Goal: Entertainment & Leisure: Consume media (video, audio)

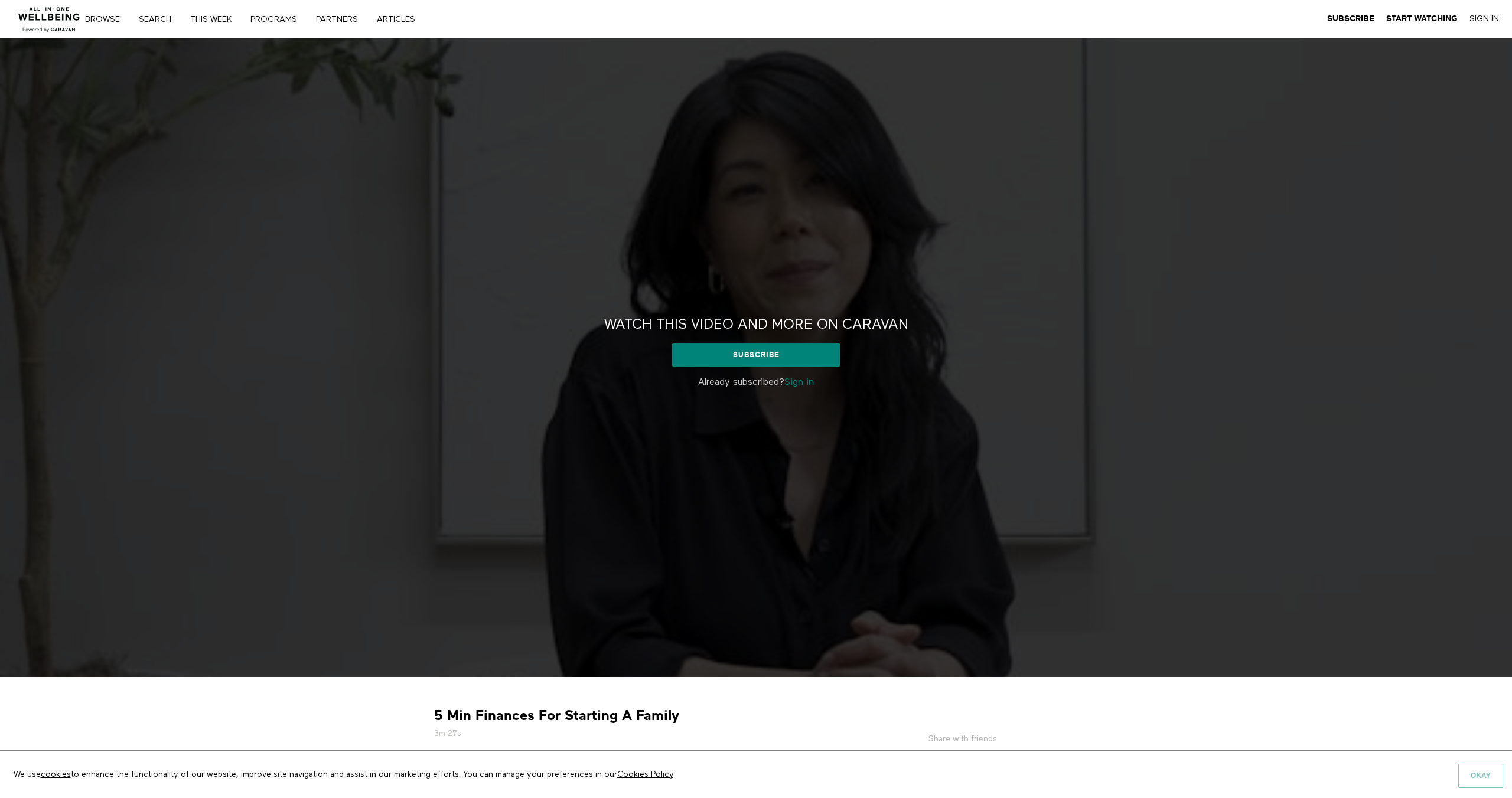
click at [1488, 774] on button "Okay" at bounding box center [1481, 775] width 45 height 24
click at [1480, 777] on button "Okay" at bounding box center [1481, 775] width 45 height 24
click at [588, 718] on strong "5 Min Finances For Starting A Family" at bounding box center [557, 715] width 245 height 18
click at [1469, 774] on button "Okay" at bounding box center [1481, 775] width 45 height 24
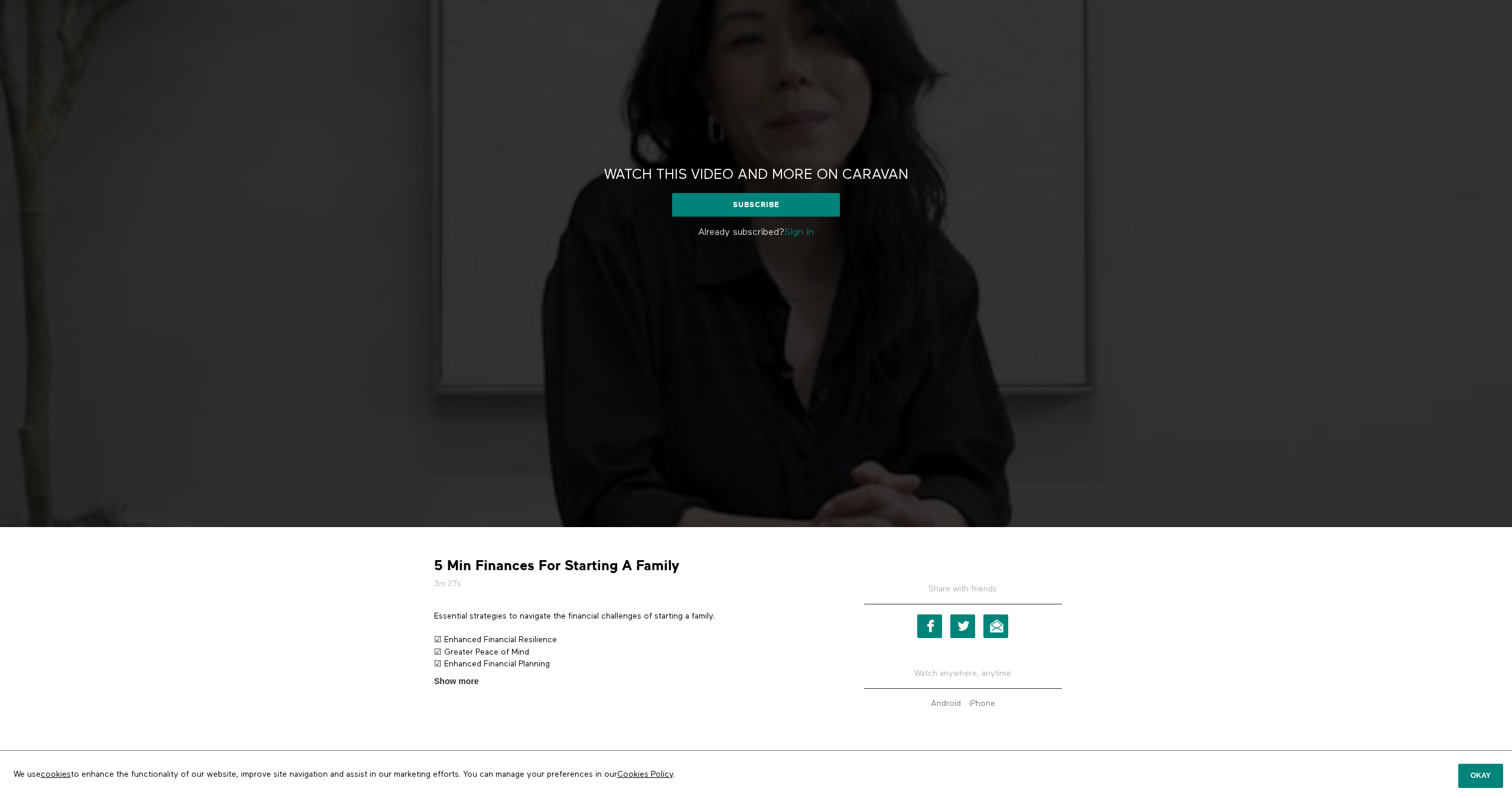
scroll to position [165, 0]
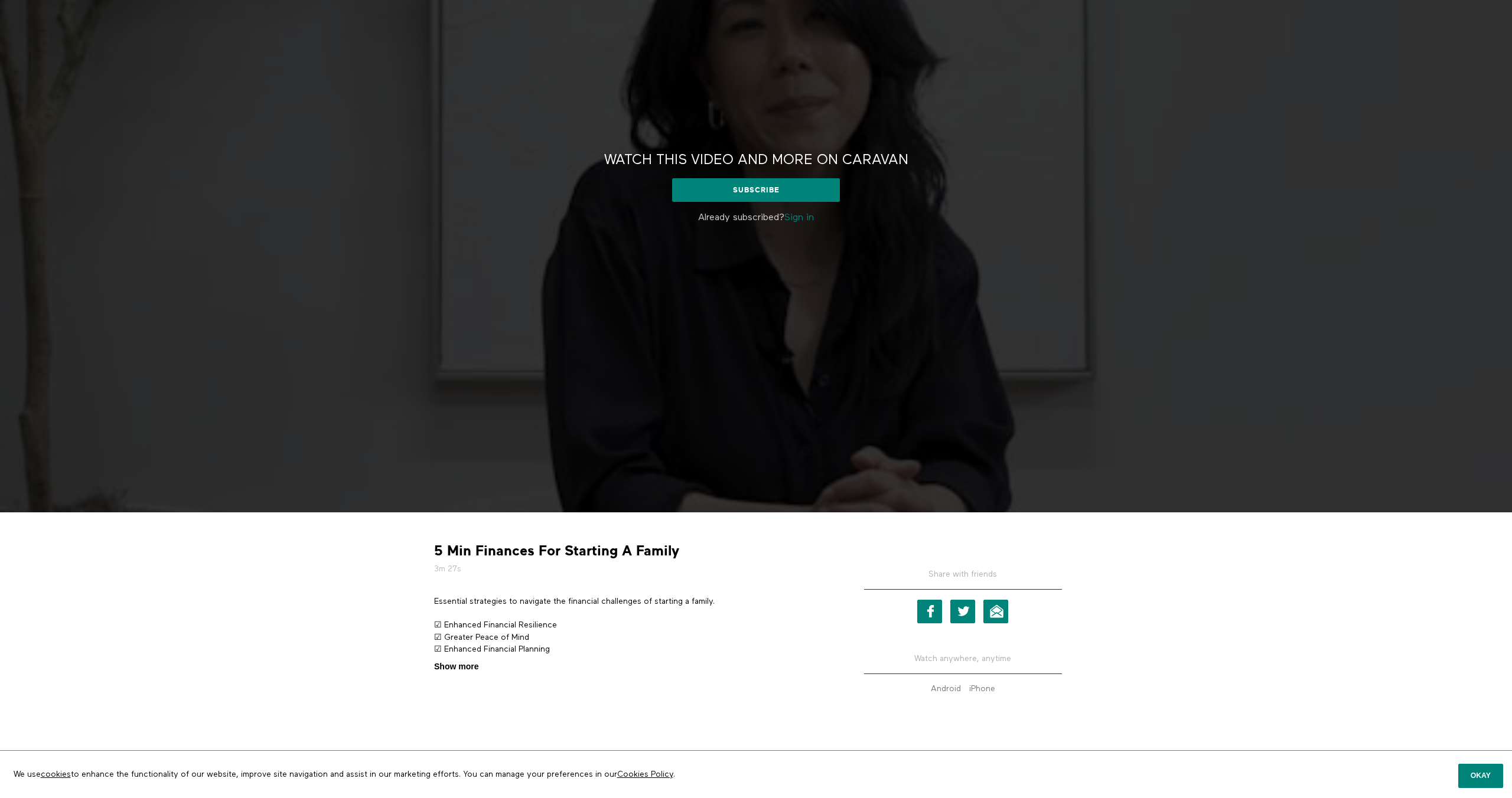
click at [452, 669] on span "Show more" at bounding box center [456, 666] width 44 height 12
click at [0, 0] on input "Show more Show less" at bounding box center [0, 0] width 0 height 0
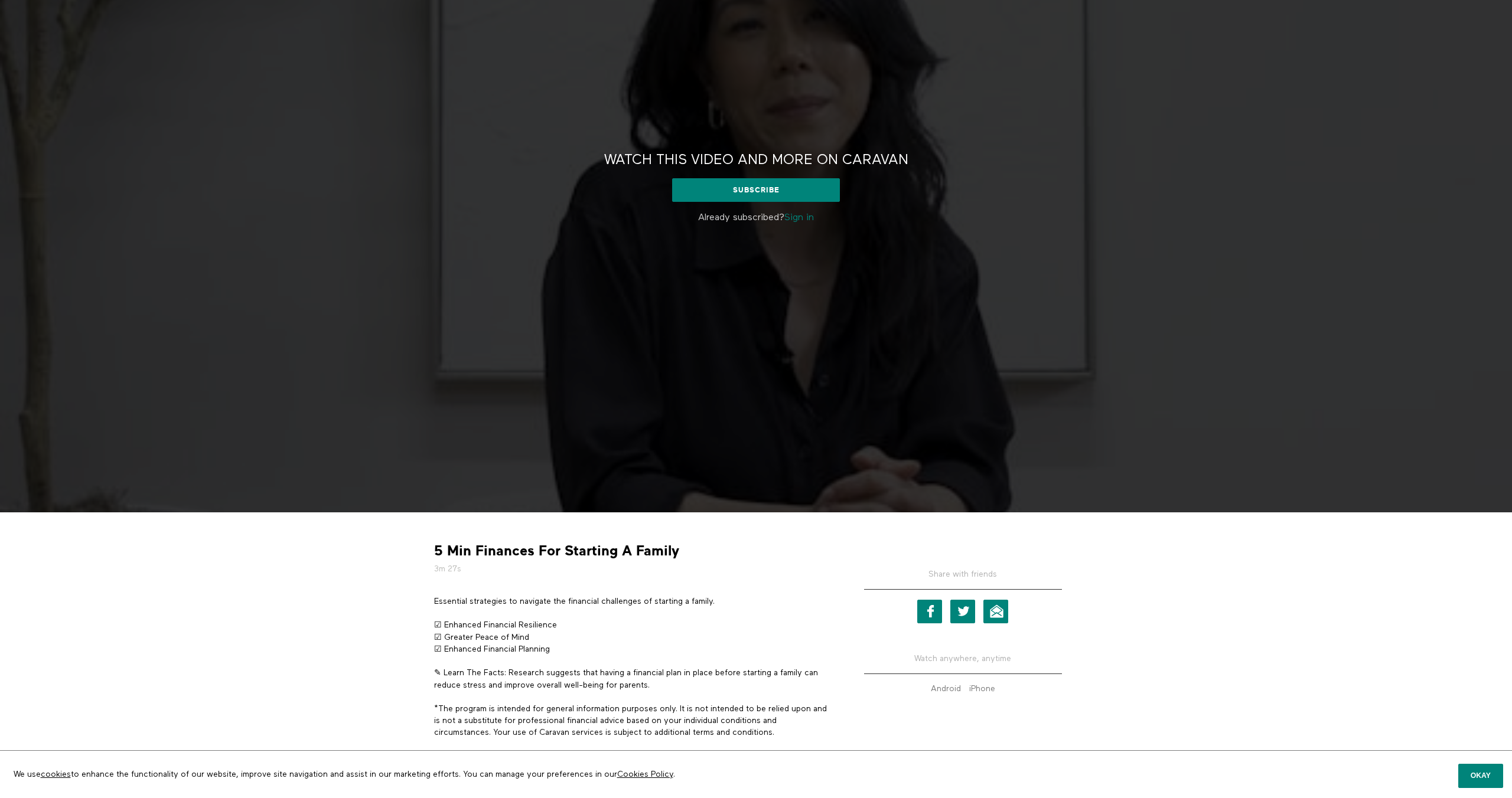
scroll to position [219, 0]
